Goal: Information Seeking & Learning: Learn about a topic

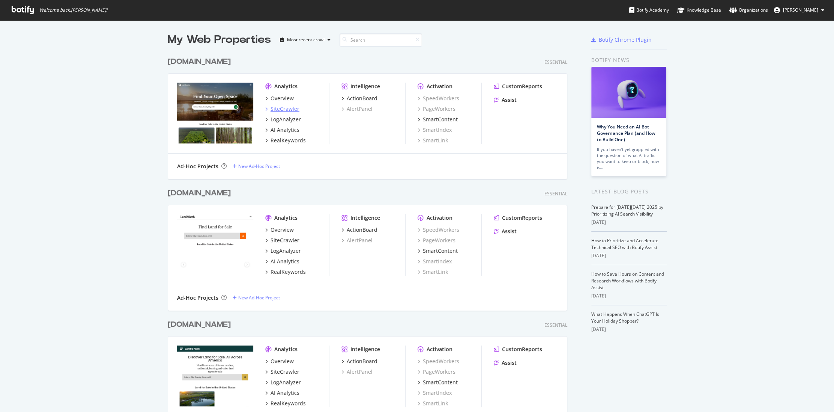
scroll to position [412, 834]
click at [290, 109] on div "SiteCrawler" at bounding box center [284, 109] width 29 height 8
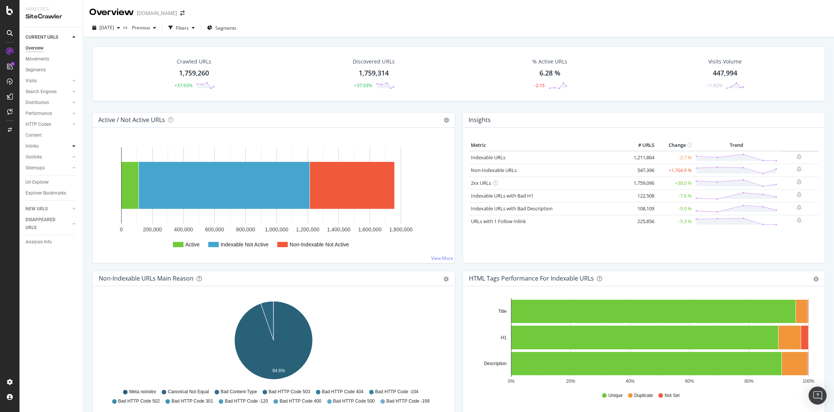
click at [73, 146] on icon at bounding box center [73, 146] width 3 height 5
click at [45, 126] on div "HTTP Codes" at bounding box center [39, 124] width 26 height 8
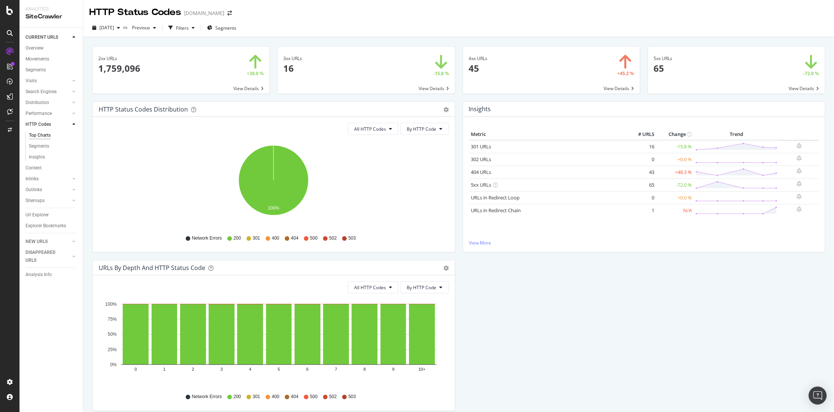
click at [612, 87] on span at bounding box center [551, 70] width 177 height 47
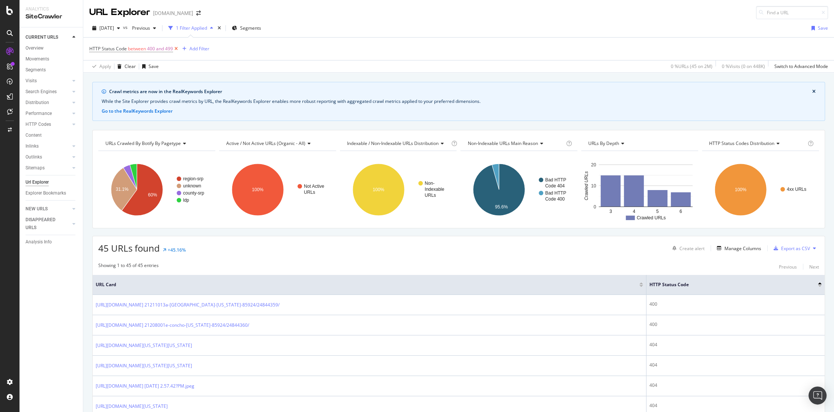
click at [177, 48] on icon at bounding box center [176, 49] width 6 height 8
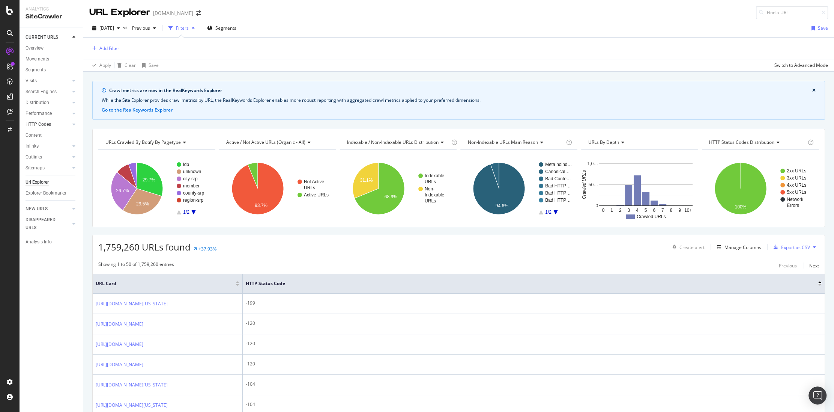
click at [53, 125] on link "HTTP Codes" at bounding box center [48, 124] width 45 height 8
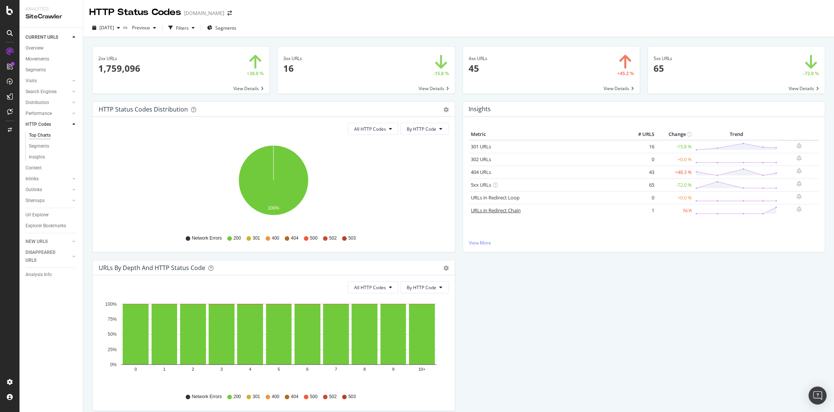
click at [512, 210] on link "URLs in Redirect Chain" at bounding box center [496, 210] width 50 height 7
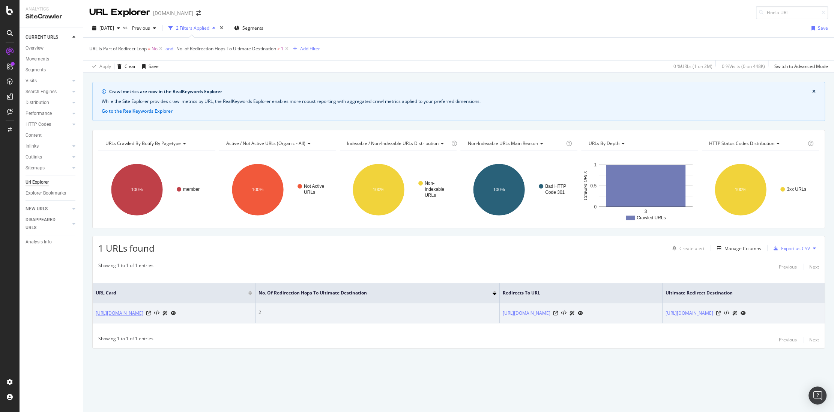
click at [143, 311] on link "[URL][DOMAIN_NAME]" at bounding box center [120, 313] width 48 height 8
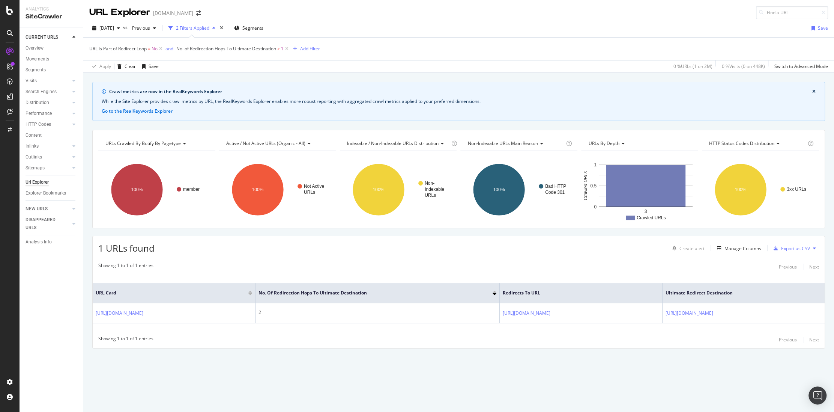
click at [161, 49] on icon at bounding box center [161, 49] width 6 height 8
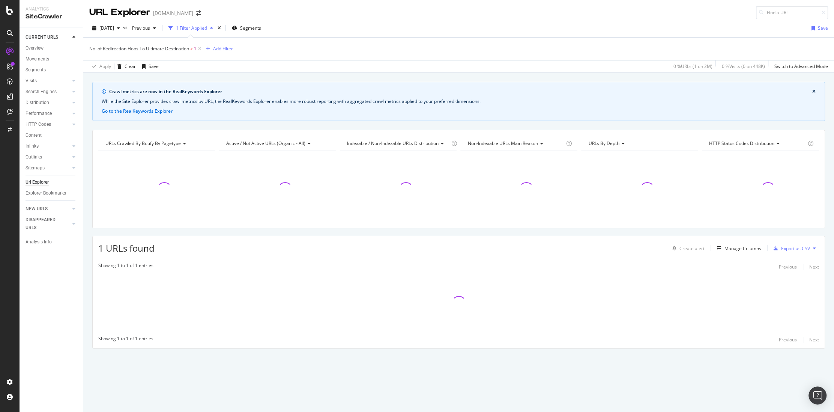
drag, startPoint x: 200, startPoint y: 48, endPoint x: 138, endPoint y: 73, distance: 67.0
click at [200, 48] on icon at bounding box center [200, 49] width 6 height 8
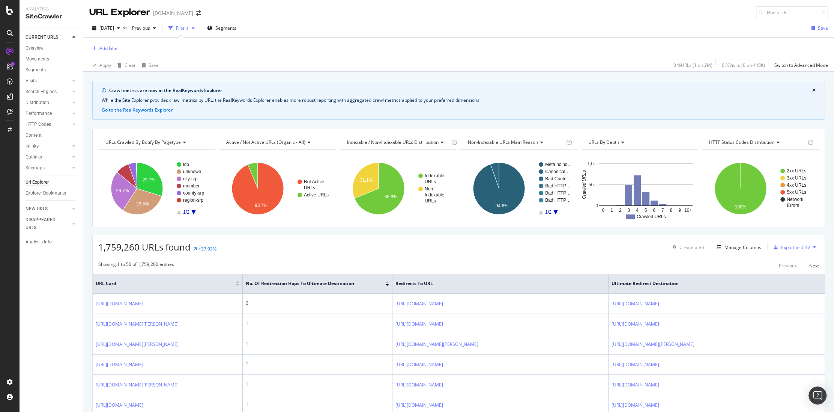
click at [75, 38] on div at bounding box center [74, 37] width 8 height 8
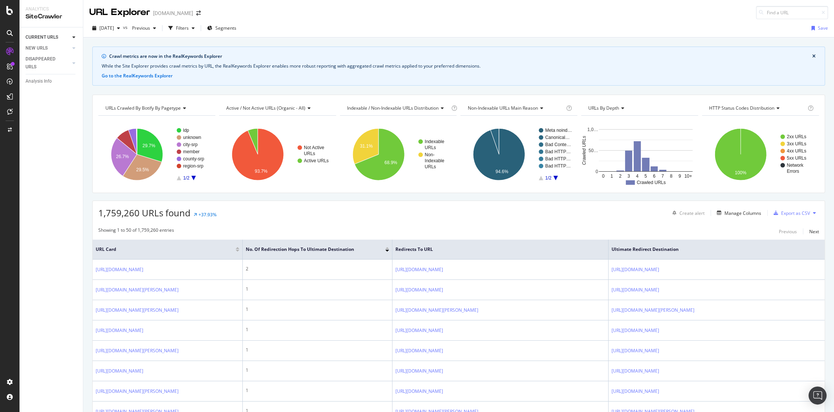
click at [75, 37] on icon at bounding box center [73, 37] width 3 height 5
click at [75, 81] on div at bounding box center [74, 81] width 8 height 8
click at [75, 81] on icon at bounding box center [73, 80] width 3 height 5
click at [74, 90] on icon at bounding box center [73, 91] width 3 height 5
click at [73, 90] on icon at bounding box center [73, 91] width 3 height 5
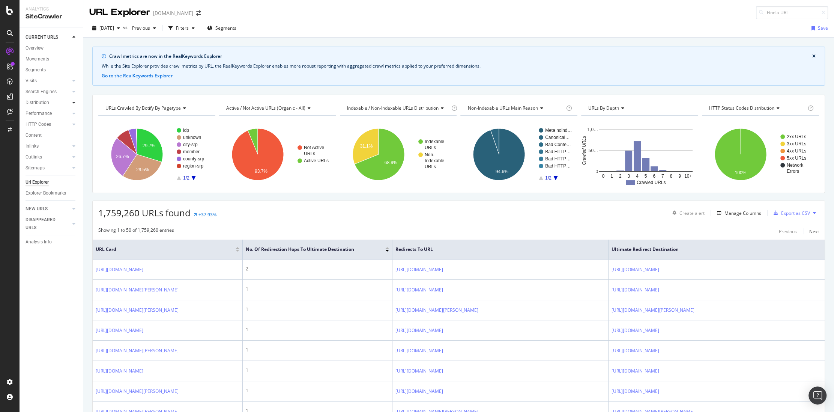
click at [75, 103] on icon at bounding box center [73, 102] width 3 height 5
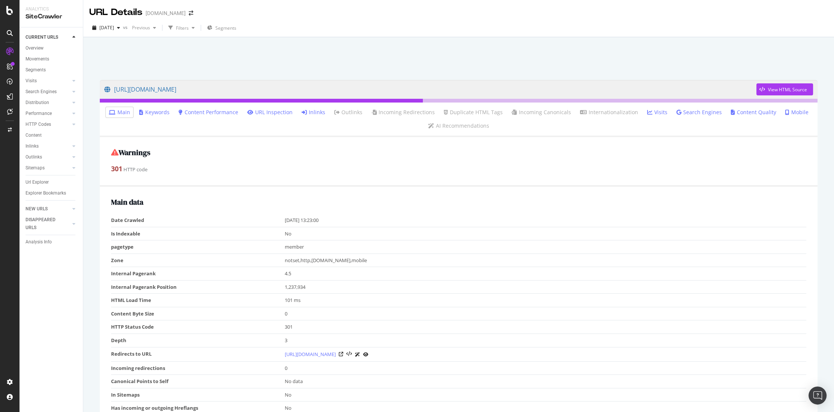
click at [318, 51] on div at bounding box center [458, 57] width 733 height 32
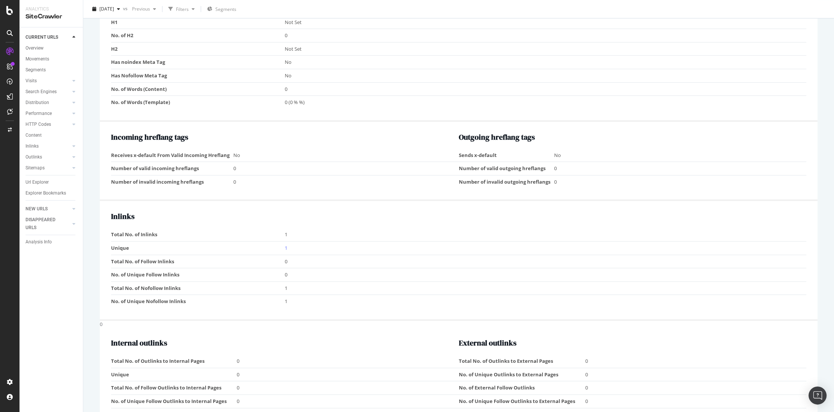
scroll to position [596, 0]
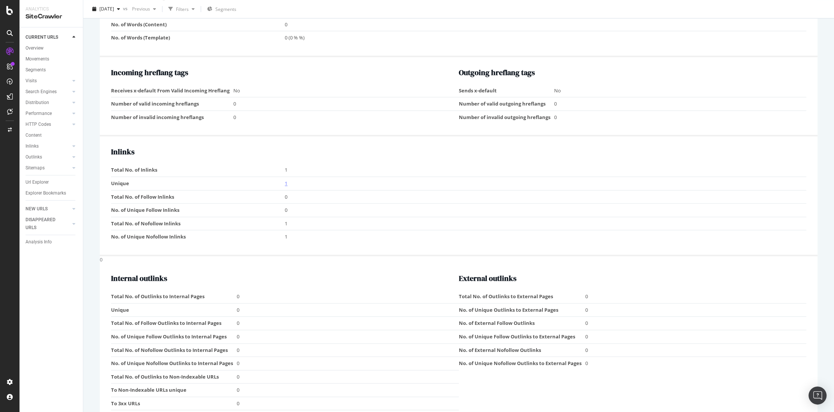
click at [285, 183] on link "1" at bounding box center [286, 183] width 3 height 7
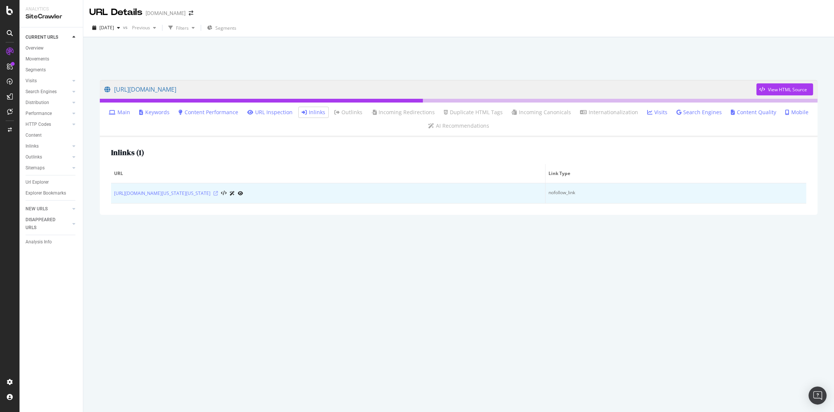
click at [218, 193] on icon at bounding box center [215, 193] width 5 height 5
